Goal: Transaction & Acquisition: Purchase product/service

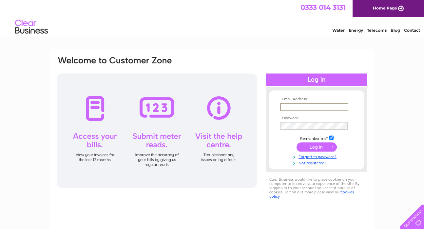
type input "info@redpoppycatering.co.uk"
click at [316, 147] on input "submit" at bounding box center [316, 147] width 40 height 9
click at [306, 148] on input "submit" at bounding box center [316, 147] width 40 height 9
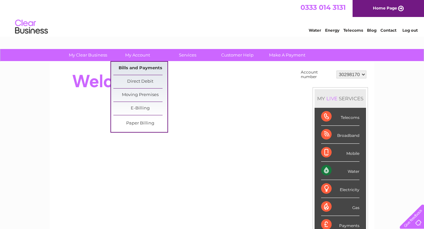
click at [130, 63] on link "Bills and Payments" at bounding box center [140, 68] width 54 height 13
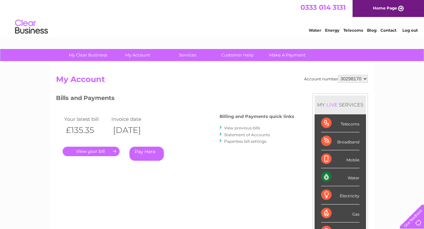
click at [108, 151] on link "." at bounding box center [91, 151] width 57 height 9
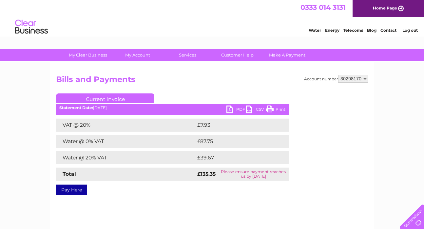
click at [234, 109] on link "PDF" at bounding box center [236, 110] width 20 height 9
click at [70, 191] on link "Pay Here" at bounding box center [71, 190] width 31 height 10
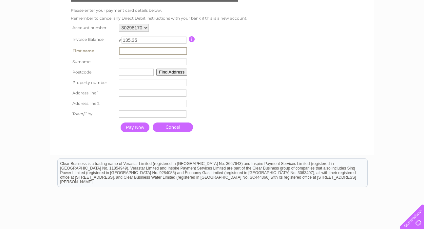
scroll to position [71, 0]
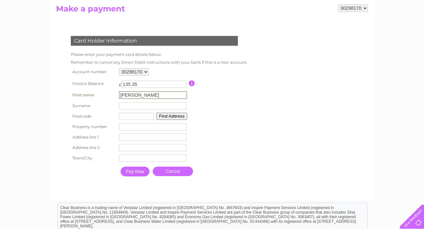
type input "[PERSON_NAME]"
type input "Aburriw"
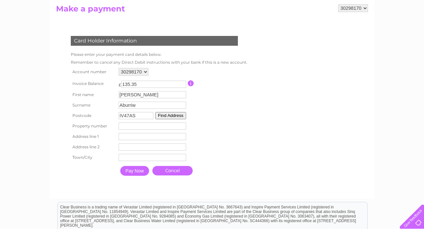
click at [170, 113] on button "Find Address" at bounding box center [170, 115] width 31 height 7
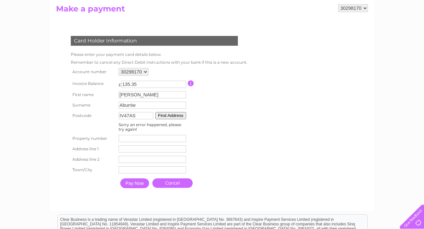
click at [174, 116] on button "Find Address" at bounding box center [170, 115] width 31 height 7
click at [146, 116] on input "IV47AS" at bounding box center [136, 115] width 35 height 7
type input "IV4 7AS"
click at [179, 117] on button "Find Address" at bounding box center [170, 115] width 31 height 7
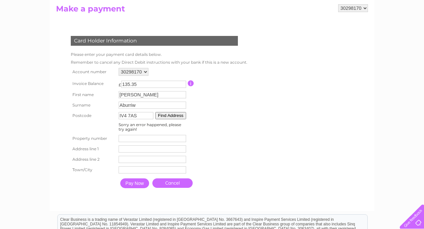
click at [145, 114] on input "IV4 7AS" at bounding box center [136, 115] width 35 height 7
click at [176, 116] on button "Find Address" at bounding box center [170, 115] width 31 height 7
click at [147, 136] on input "number" at bounding box center [152, 138] width 67 height 7
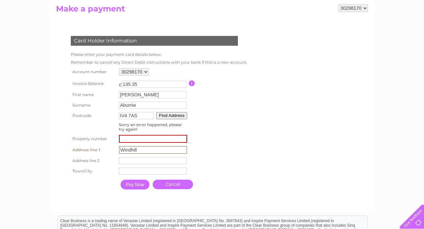
type input "Windhill"
type input "Beauly"
drag, startPoint x: 152, startPoint y: 139, endPoint x: 111, endPoint y: 139, distance: 40.3
click at [111, 139] on tr "Property number Property Number" at bounding box center [158, 139] width 178 height 11
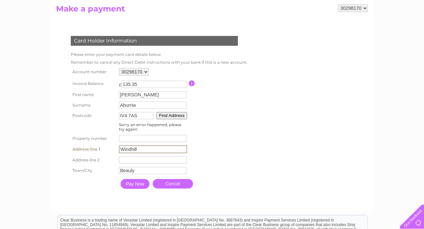
drag, startPoint x: 141, startPoint y: 149, endPoint x: 116, endPoint y: 149, distance: 25.5
click at [116, 149] on tr "Address line 1 Windhill Address Line One" at bounding box center [158, 149] width 178 height 11
type input "Sunnyfield"
type input "Windhill"
click at [145, 186] on input "Pay Now" at bounding box center [134, 184] width 29 height 10
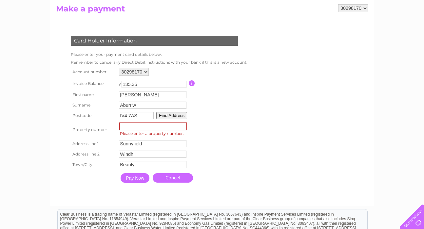
type input "1"
click at [185, 125] on input "1" at bounding box center [153, 127] width 68 height 8
click at [142, 179] on input "Pay Now" at bounding box center [134, 178] width 29 height 10
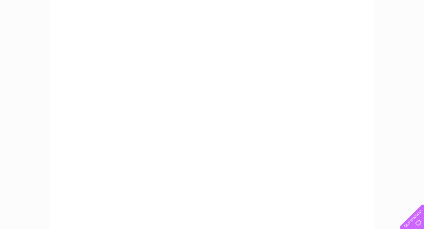
scroll to position [105, 0]
